Goal: Navigation & Orientation: Find specific page/section

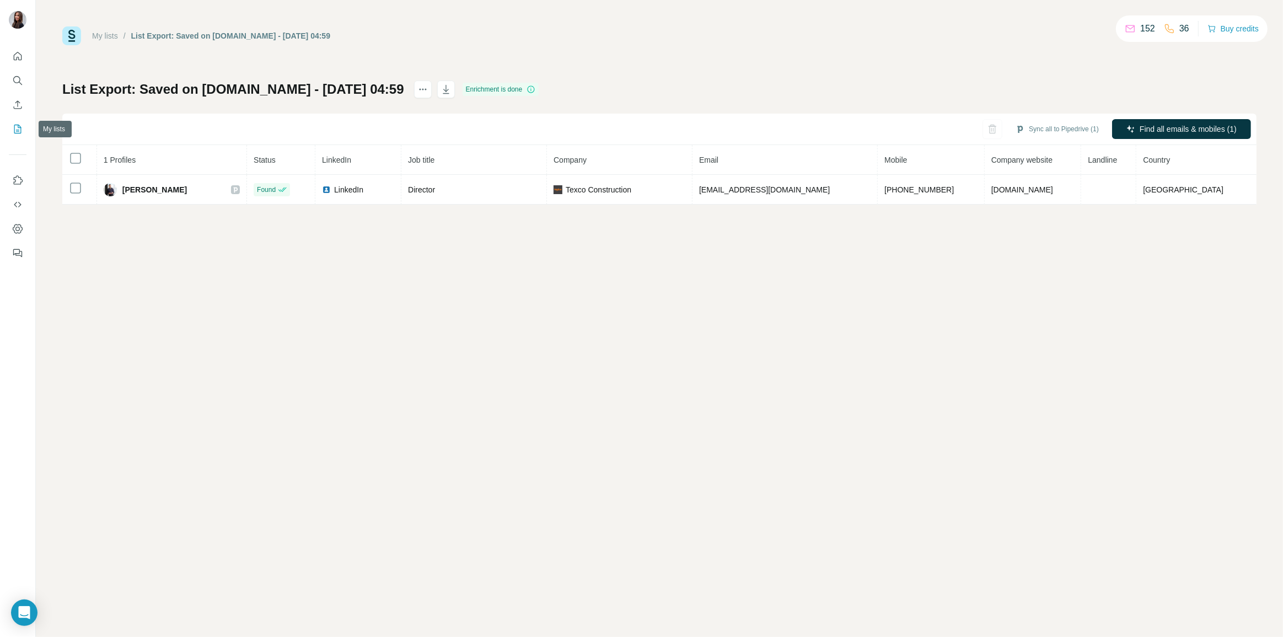
click at [19, 136] on button "My lists" at bounding box center [18, 129] width 18 height 20
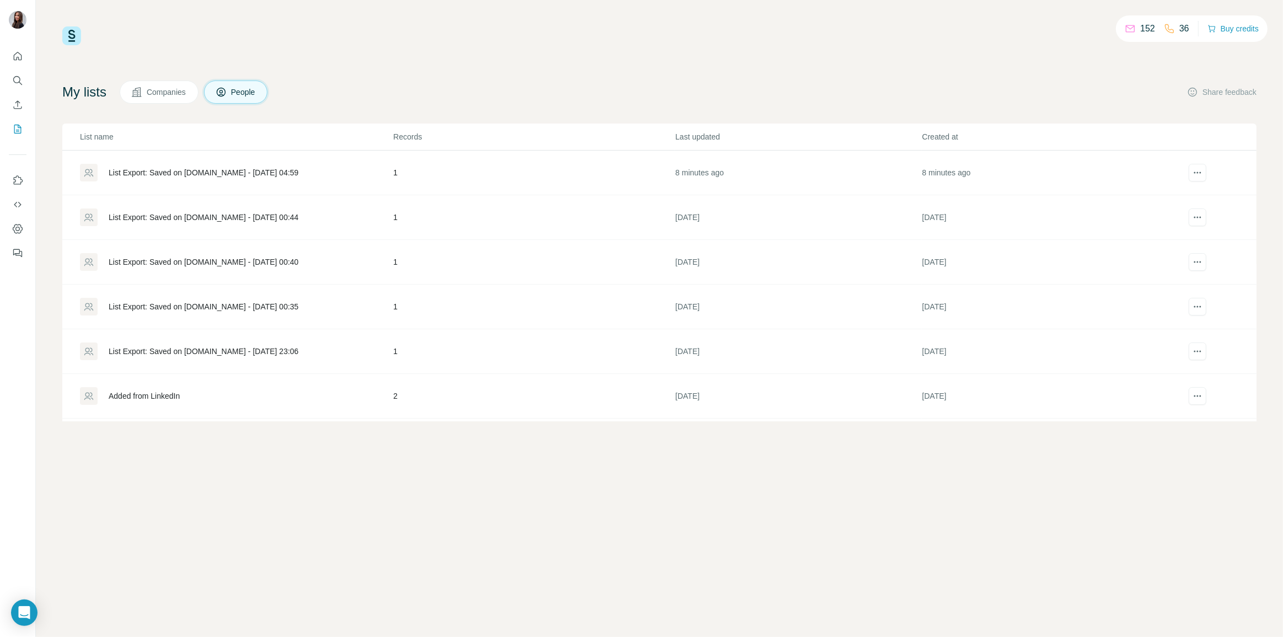
click at [154, 93] on span "Companies" at bounding box center [167, 92] width 40 height 11
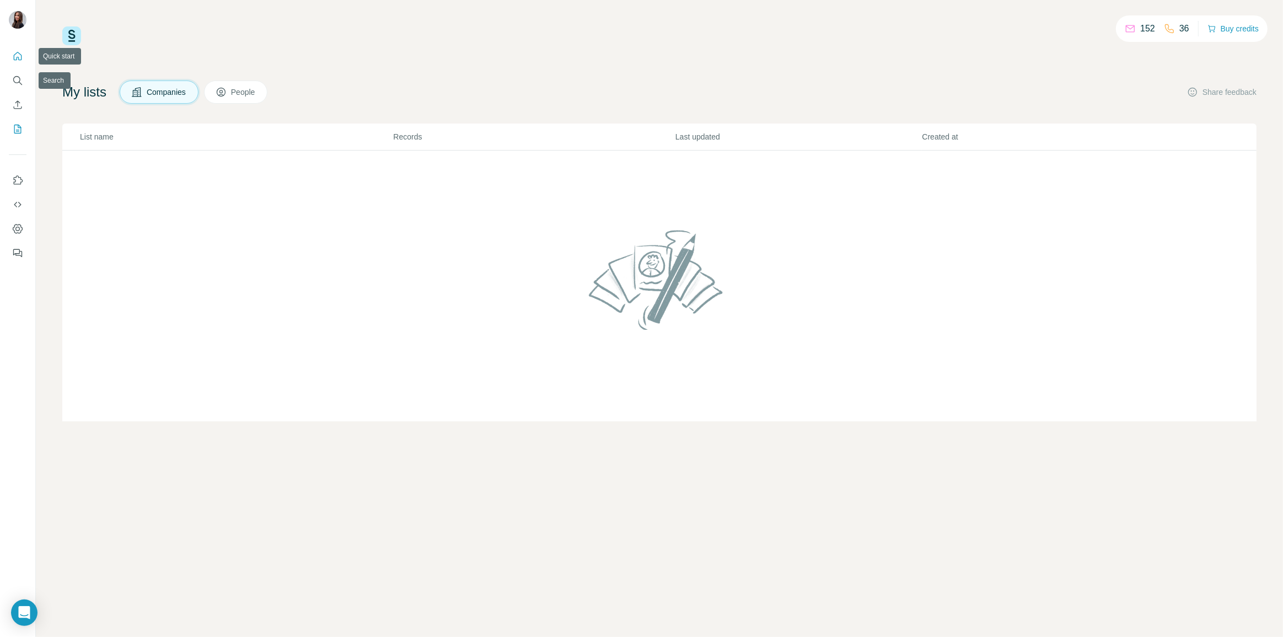
click at [23, 53] on icon "Quick start" at bounding box center [17, 56] width 11 height 11
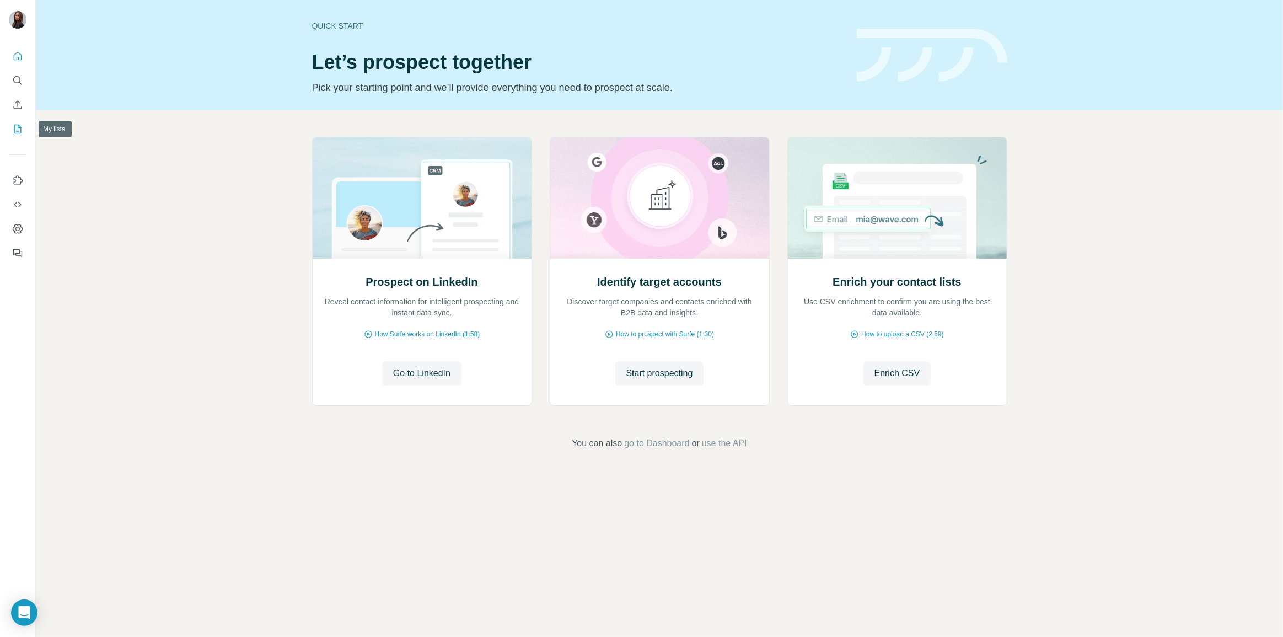
click at [14, 127] on icon "My lists" at bounding box center [17, 129] width 11 height 11
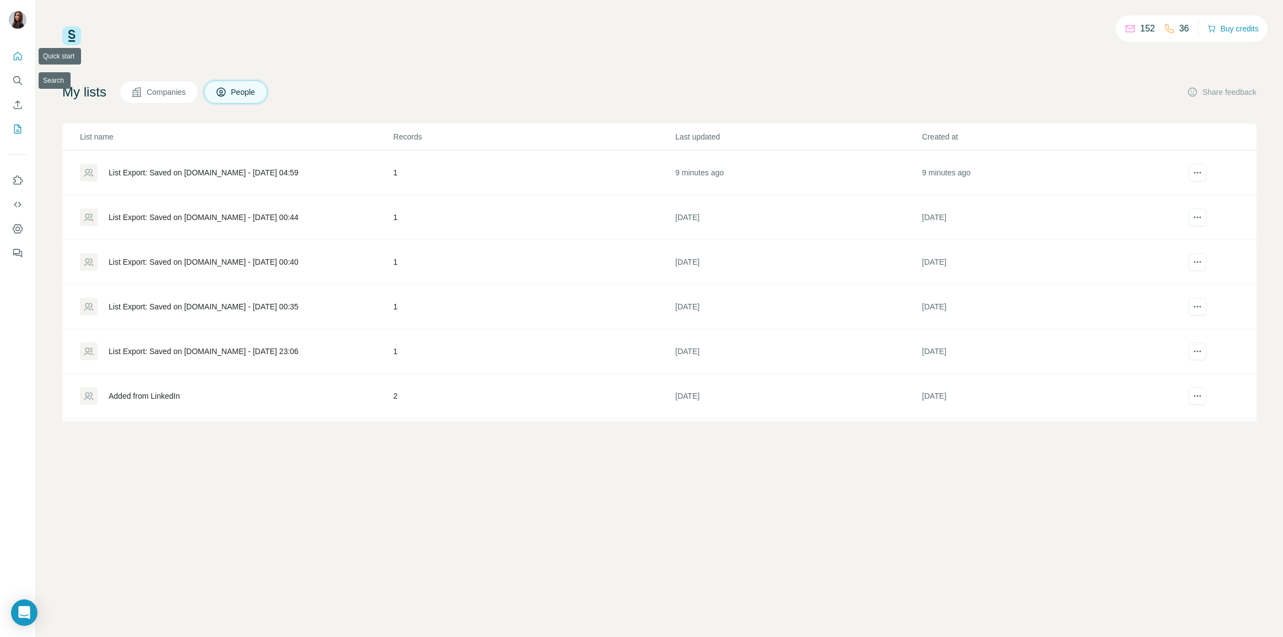
click at [15, 57] on icon "Quick start" at bounding box center [17, 56] width 11 height 11
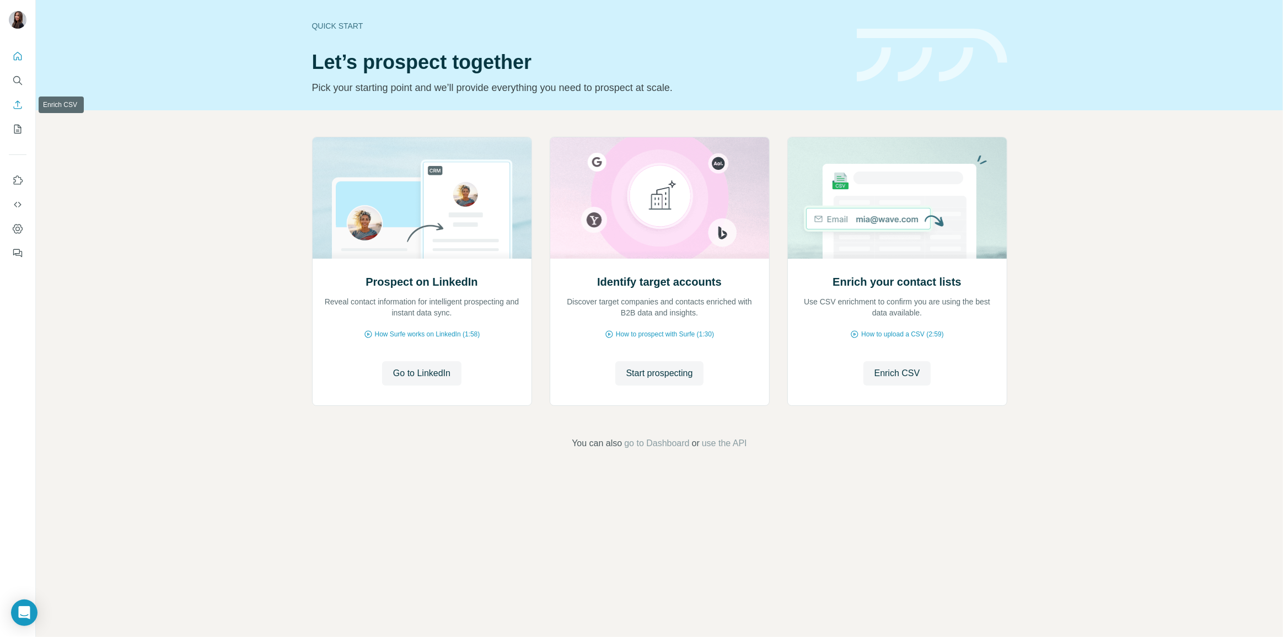
click at [19, 103] on icon "Enrich CSV" at bounding box center [17, 104] width 11 height 11
click at [19, 126] on icon "My lists" at bounding box center [17, 129] width 11 height 11
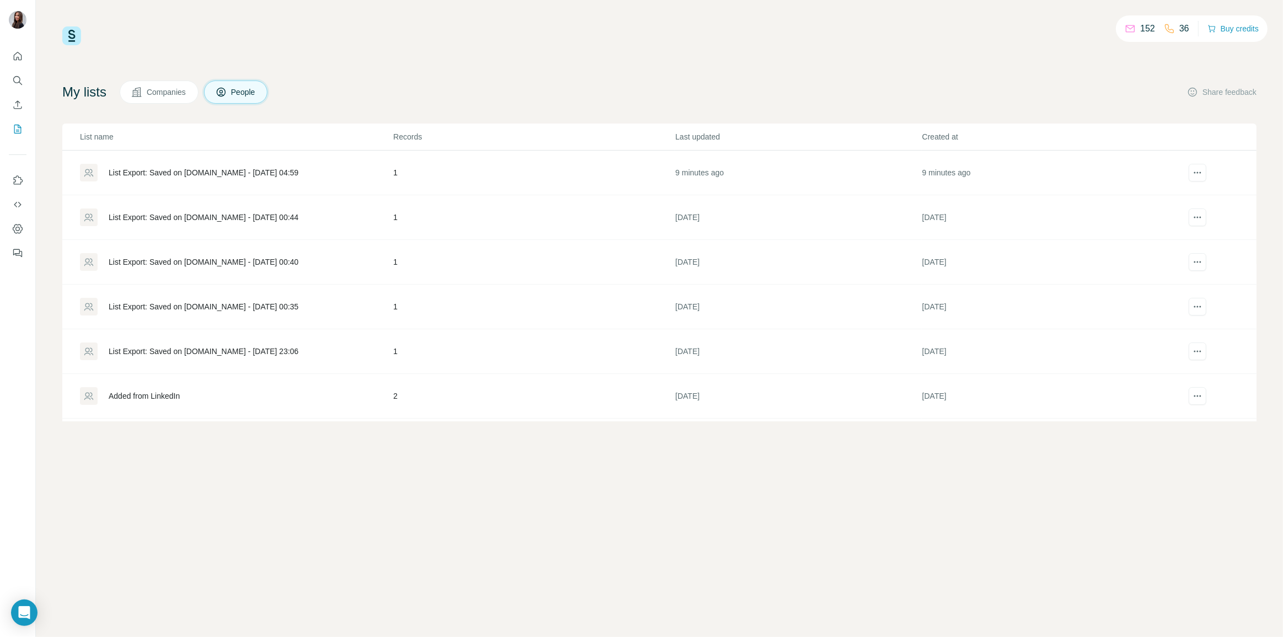
click at [438, 177] on td "1" at bounding box center [534, 173] width 282 height 45
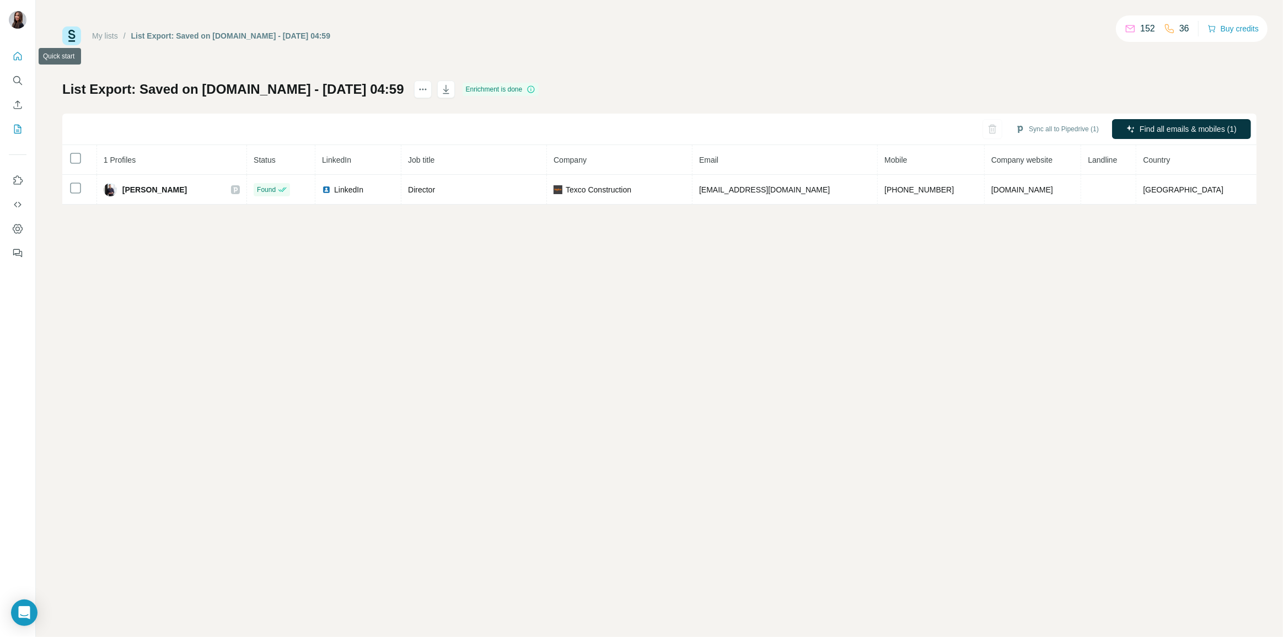
click at [18, 63] on button "Quick start" at bounding box center [18, 56] width 18 height 20
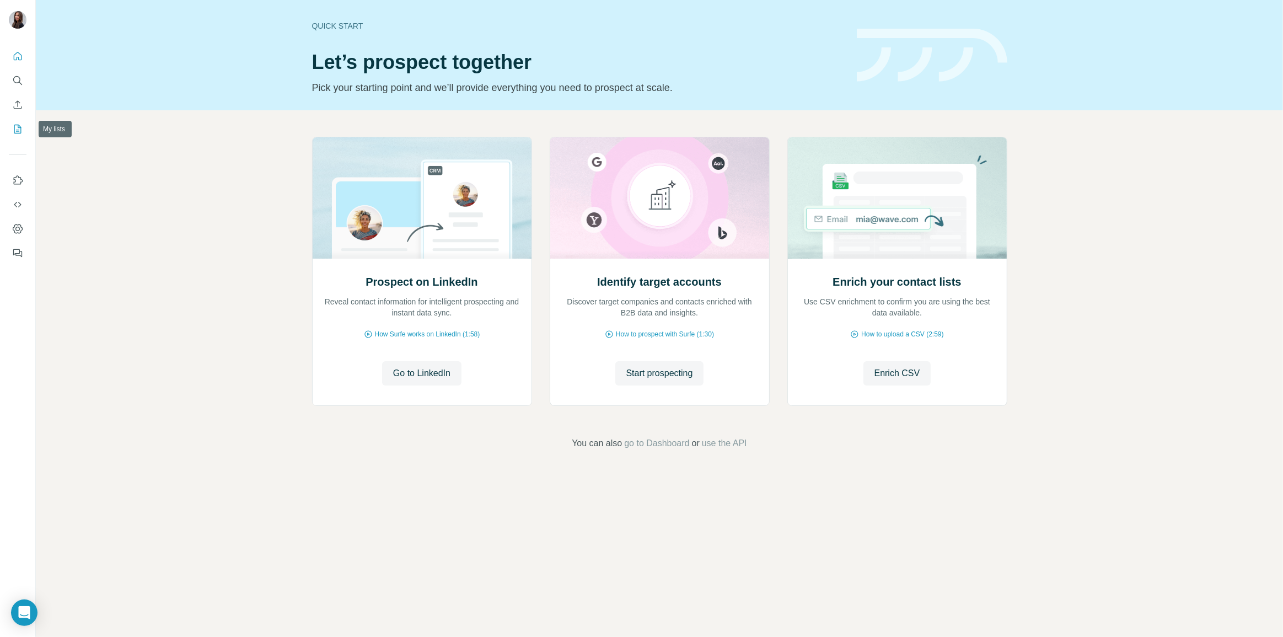
click at [18, 126] on icon "My lists" at bounding box center [17, 129] width 11 height 11
